Goal: Information Seeking & Learning: Learn about a topic

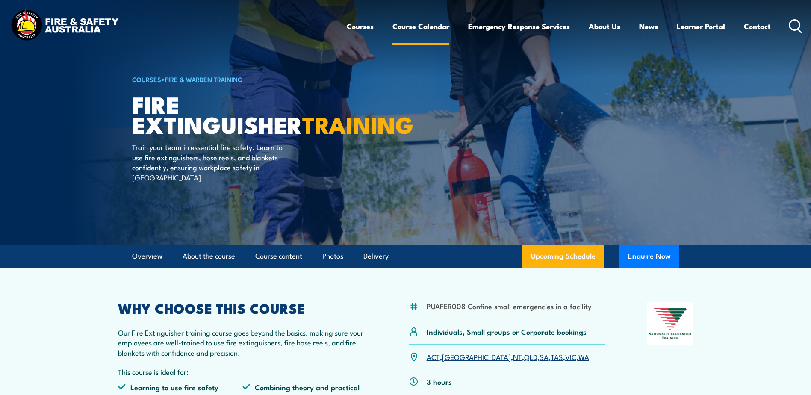
click at [423, 27] on link "Course Calendar" at bounding box center [420, 26] width 57 height 23
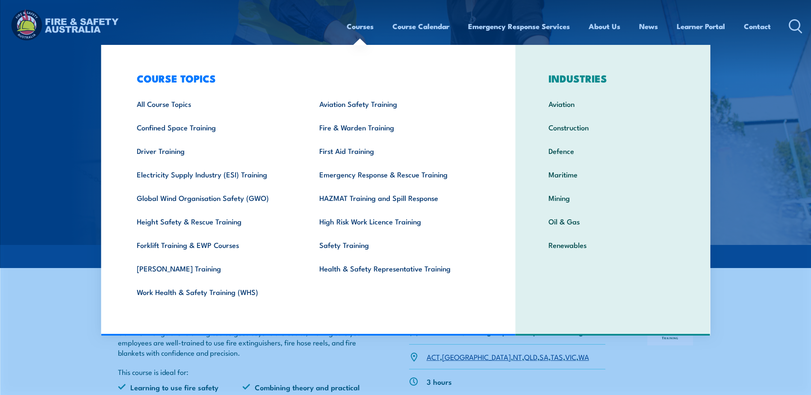
click at [351, 27] on link "Courses" at bounding box center [360, 26] width 27 height 23
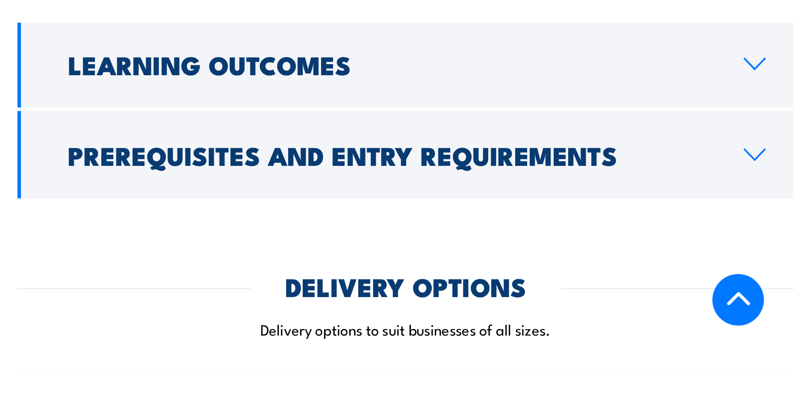
scroll to position [1287, 0]
